Goal: Use online tool/utility: Use online tool/utility

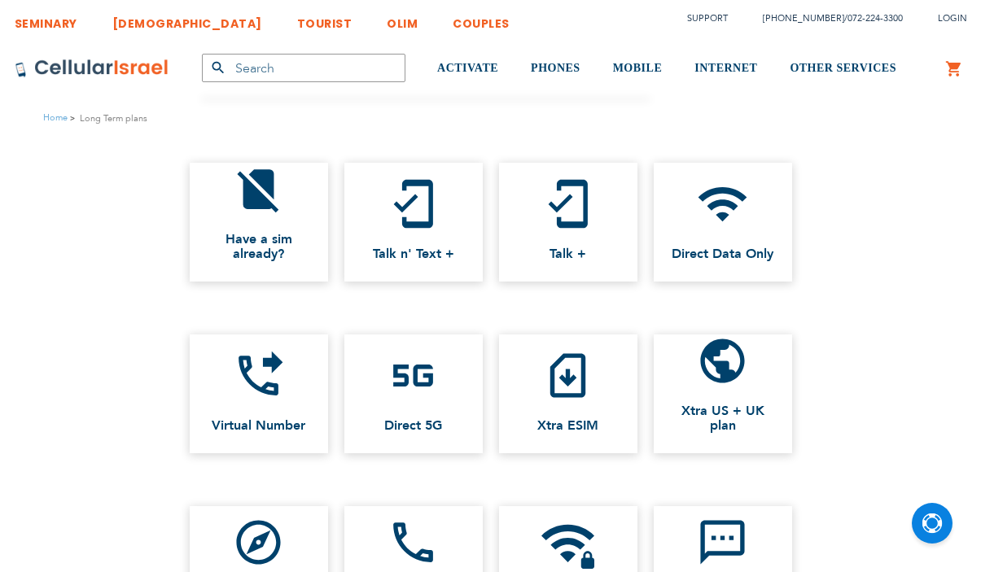
drag, startPoint x: 0, startPoint y: 0, endPoint x: 248, endPoint y: 145, distance: 286.9
click at [257, 157] on ul "no_sim Have a sim already? mobile_friendly Talk n' Text + mobile_friendly Talk …" at bounding box center [491, 222] width 945 height 135
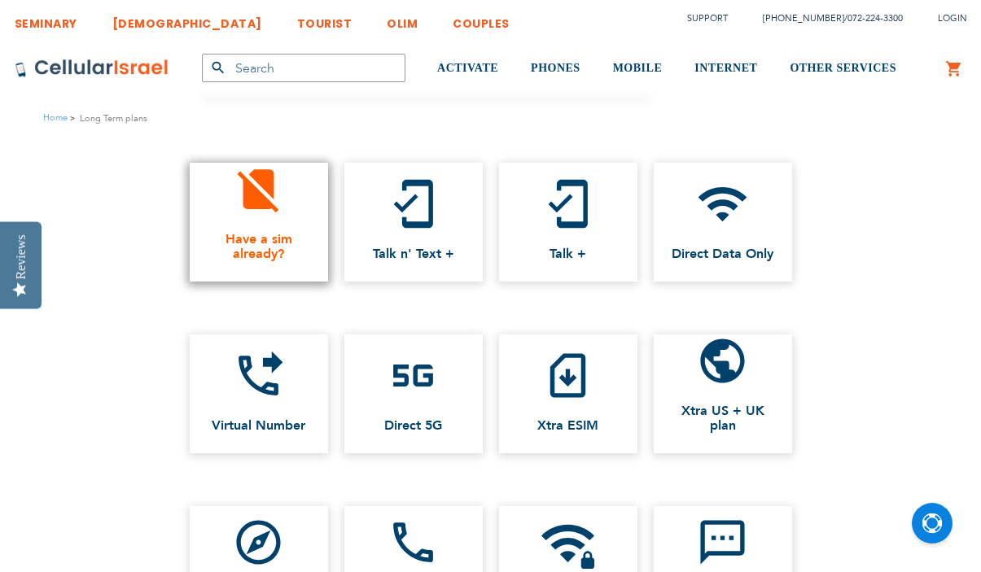
click at [265, 211] on icon "no_sim" at bounding box center [258, 189] width 53 height 53
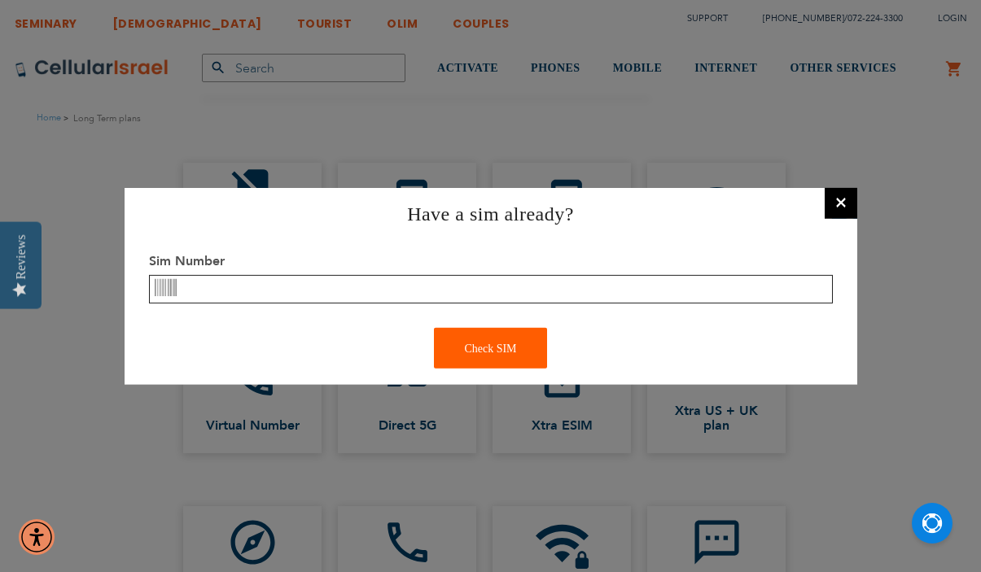
click at [339, 284] on input "text" at bounding box center [491, 289] width 684 height 29
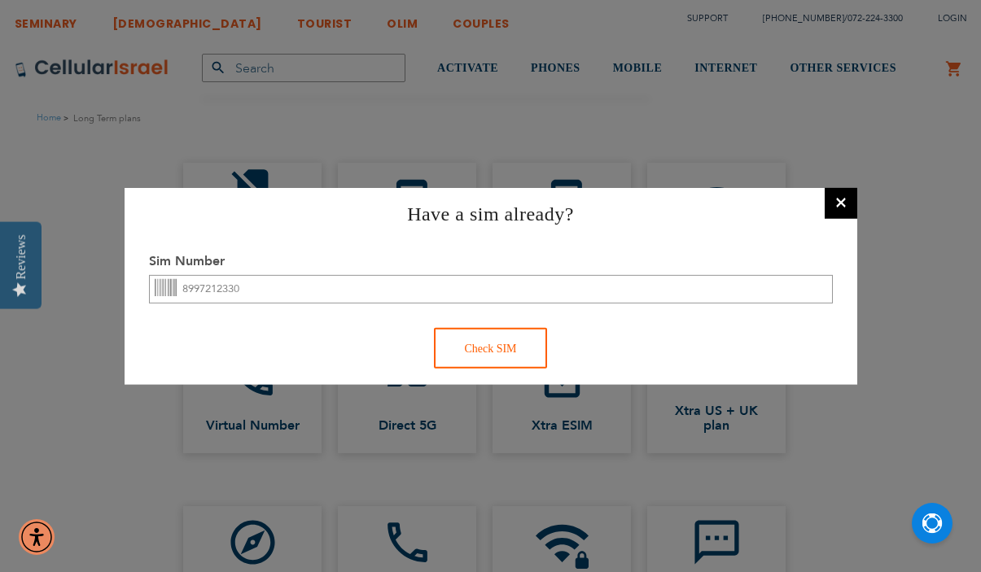
click at [498, 351] on div "Check SIM" at bounding box center [490, 348] width 112 height 41
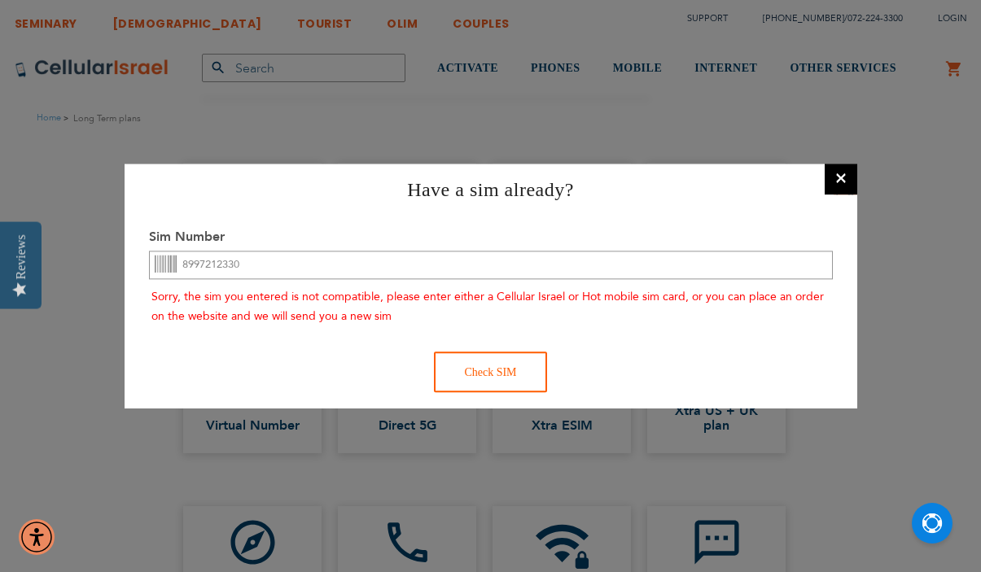
click at [492, 352] on div "Check SIM" at bounding box center [490, 372] width 112 height 41
click at [371, 292] on div "Sorry, the sim you entered is not compatible, please enter either a Cellular Is…" at bounding box center [491, 303] width 684 height 48
click at [323, 285] on div "Sorry, the sim you entered is not compatible, please enter either a Cellular Is…" at bounding box center [491, 303] width 684 height 48
click at [322, 259] on input "8997212330" at bounding box center [491, 265] width 684 height 29
click at [275, 269] on input "8997212330" at bounding box center [491, 265] width 684 height 29
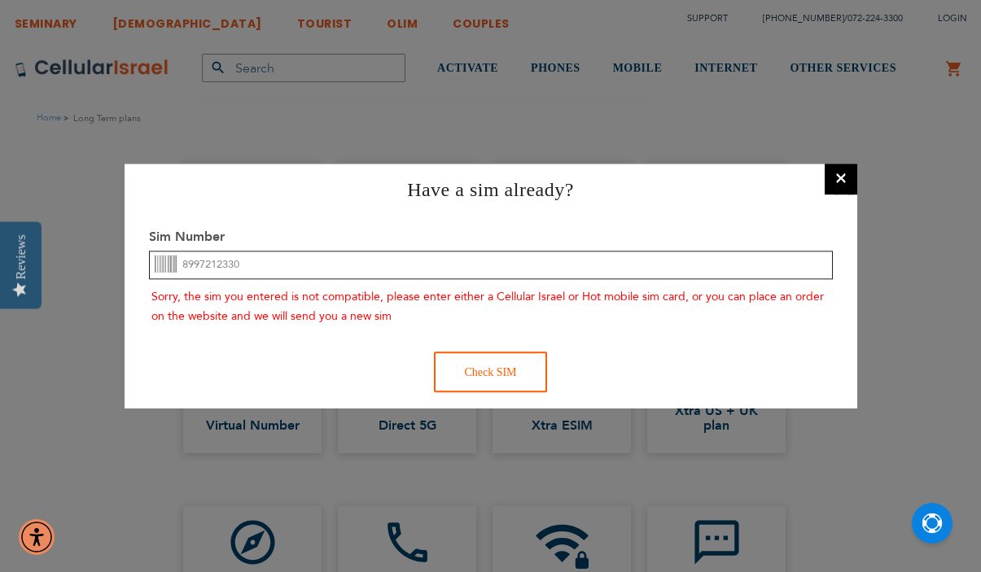
click at [187, 262] on input "8997212330" at bounding box center [491, 265] width 684 height 29
click at [250, 260] on input "8997212330" at bounding box center [491, 265] width 684 height 29
click at [478, 365] on div "Check SIM" at bounding box center [490, 372] width 112 height 41
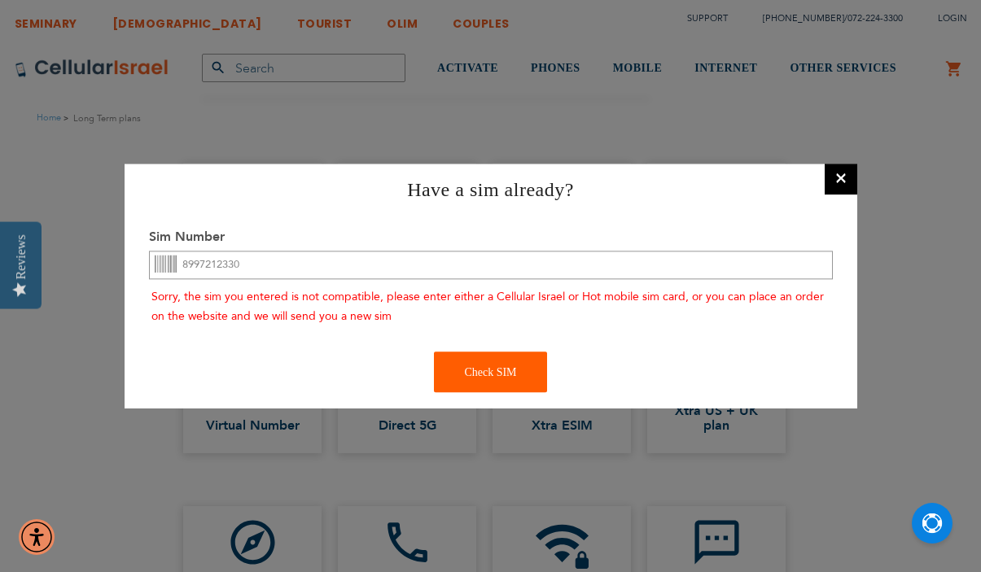
click at [836, 171] on button "×" at bounding box center [841, 178] width 33 height 33
click at [845, 184] on button "×" at bounding box center [841, 178] width 33 height 33
click at [840, 179] on button "×" at bounding box center [841, 178] width 33 height 33
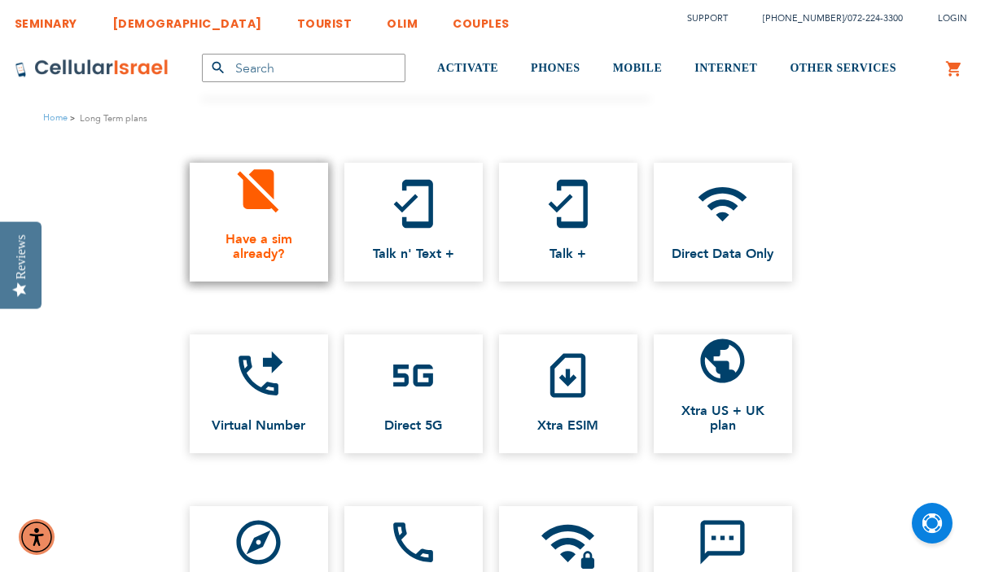
click at [270, 248] on span "Have a sim already?" at bounding box center [259, 246] width 106 height 29
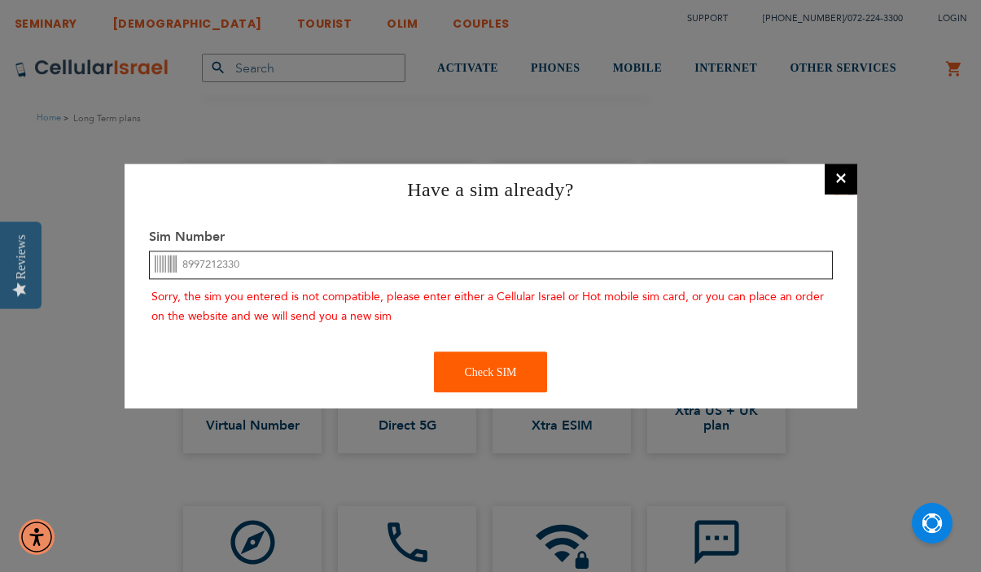
click at [275, 264] on input "8997212330" at bounding box center [491, 265] width 684 height 29
type input "0003571775"
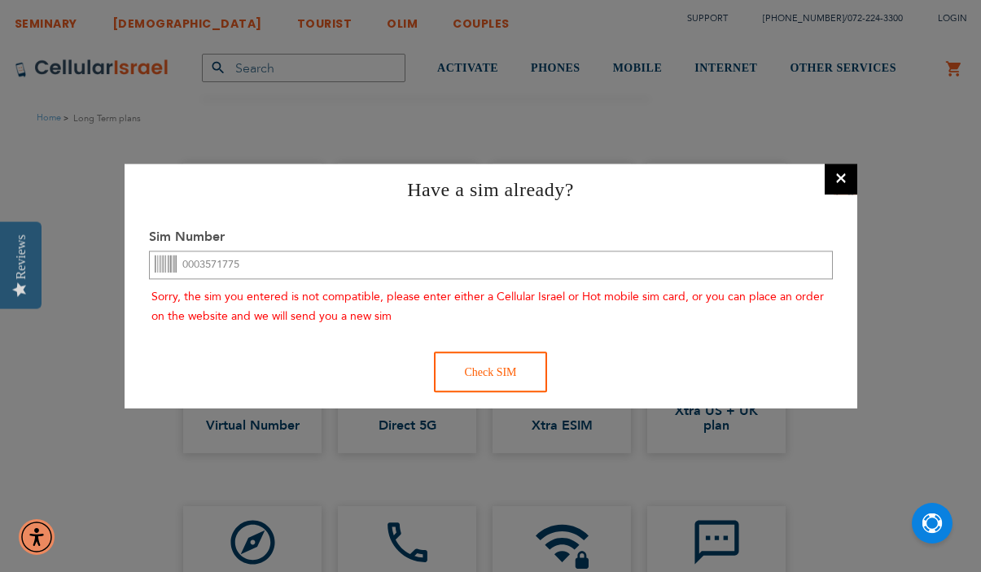
click at [450, 368] on div "Check SIM" at bounding box center [490, 372] width 112 height 41
